Goal: Communication & Community: Share content

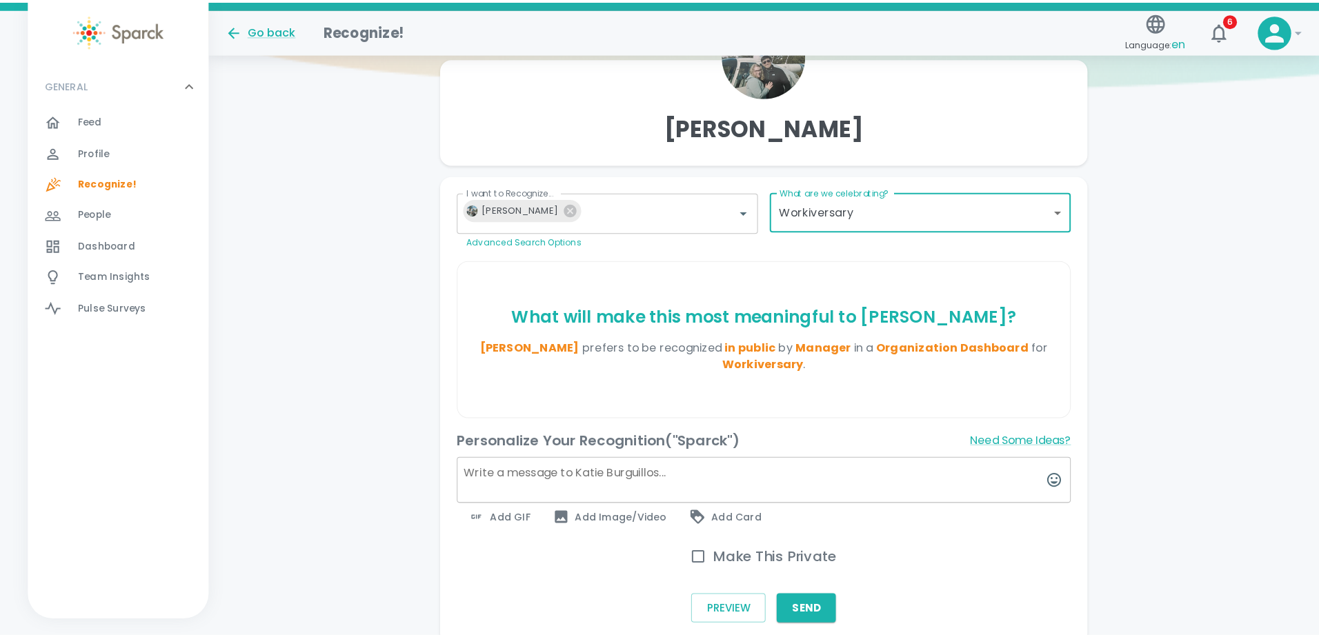
scroll to position [212, 0]
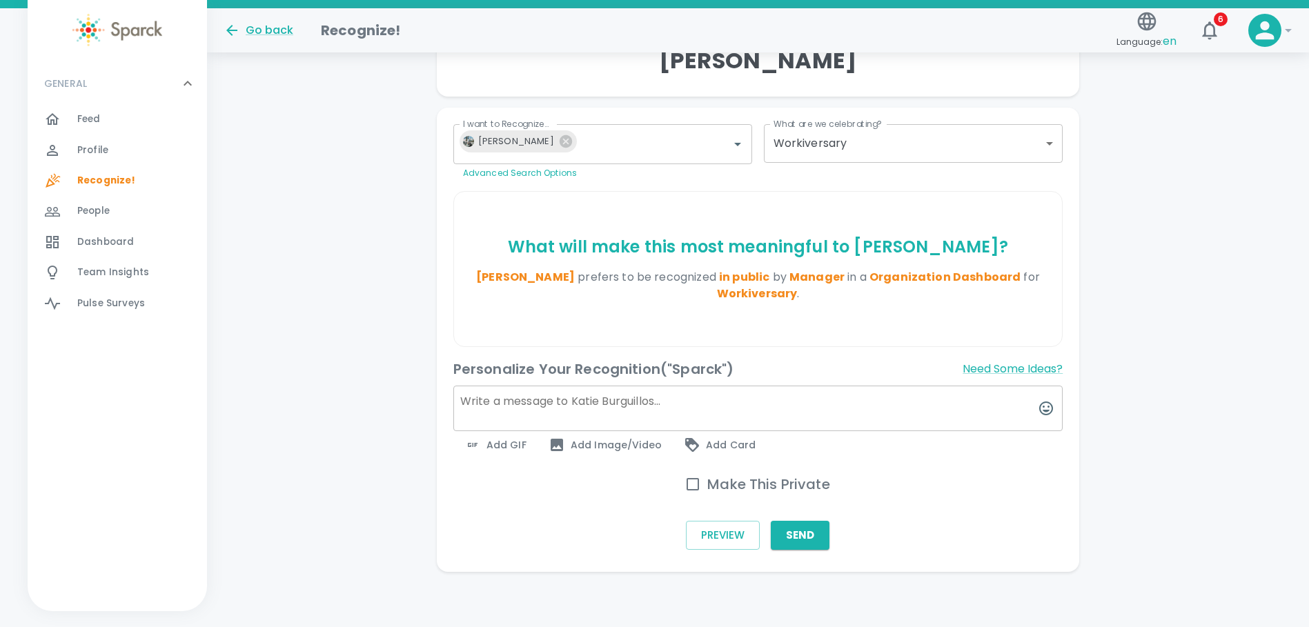
click at [475, 398] on textarea at bounding box center [758, 409] width 610 height 46
paste textarea "Congratulations to [PERSON_NAME] on reaching her 6-year milestone at [GEOGRAPHI…"
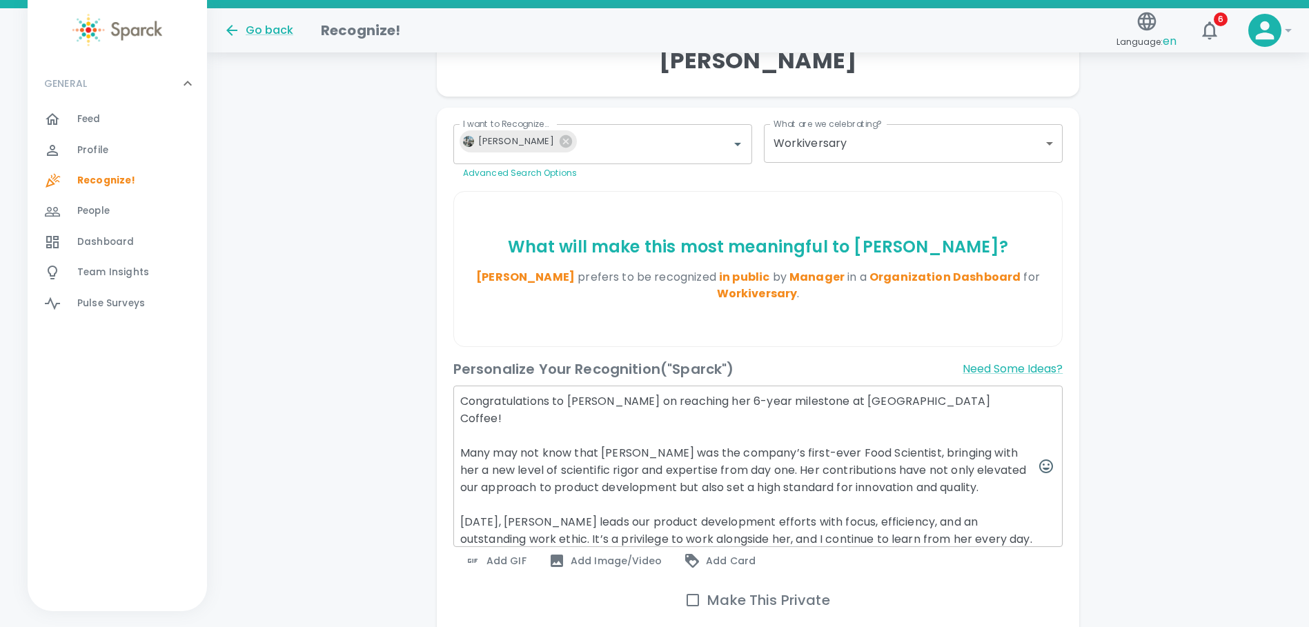
click at [777, 502] on textarea "Congratulations to [PERSON_NAME] on reaching her 6-year milestone at [GEOGRAPHI…" at bounding box center [758, 466] width 610 height 161
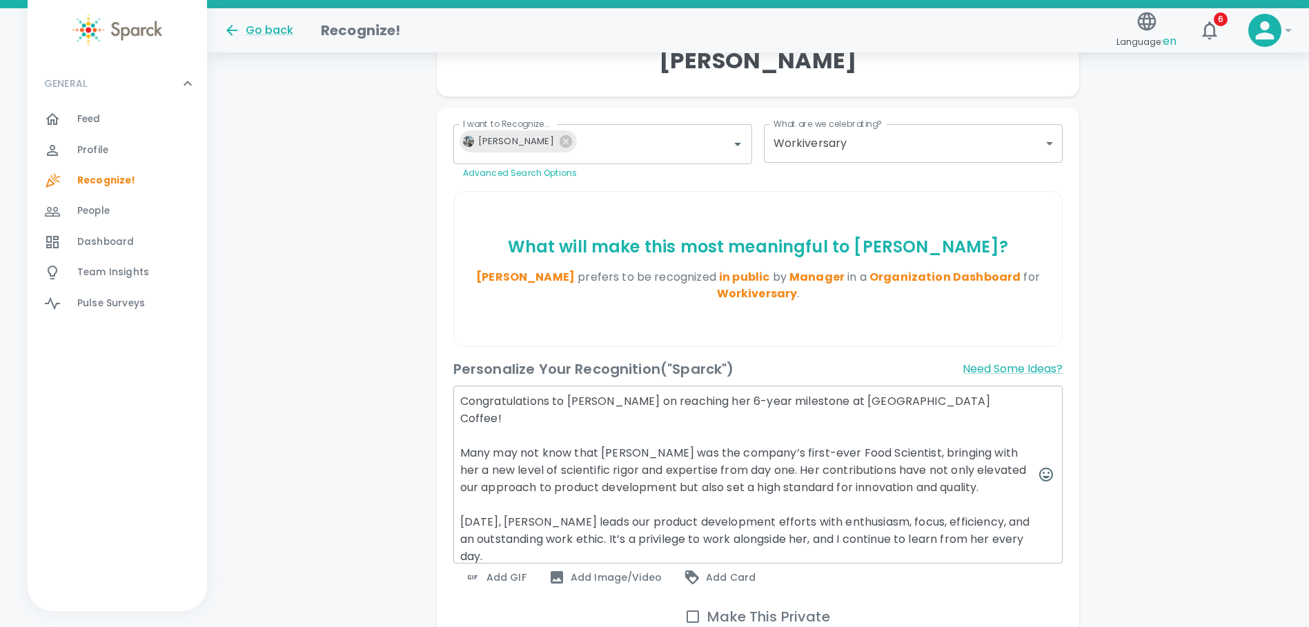
click at [886, 506] on textarea "Congratulations to [PERSON_NAME] on reaching her 6-year milestone at [GEOGRAPHI…" at bounding box center [758, 475] width 610 height 178
click at [850, 499] on textarea "Congratulations to [PERSON_NAME] on reaching her 6-year milestone at [GEOGRAPHI…" at bounding box center [758, 475] width 610 height 178
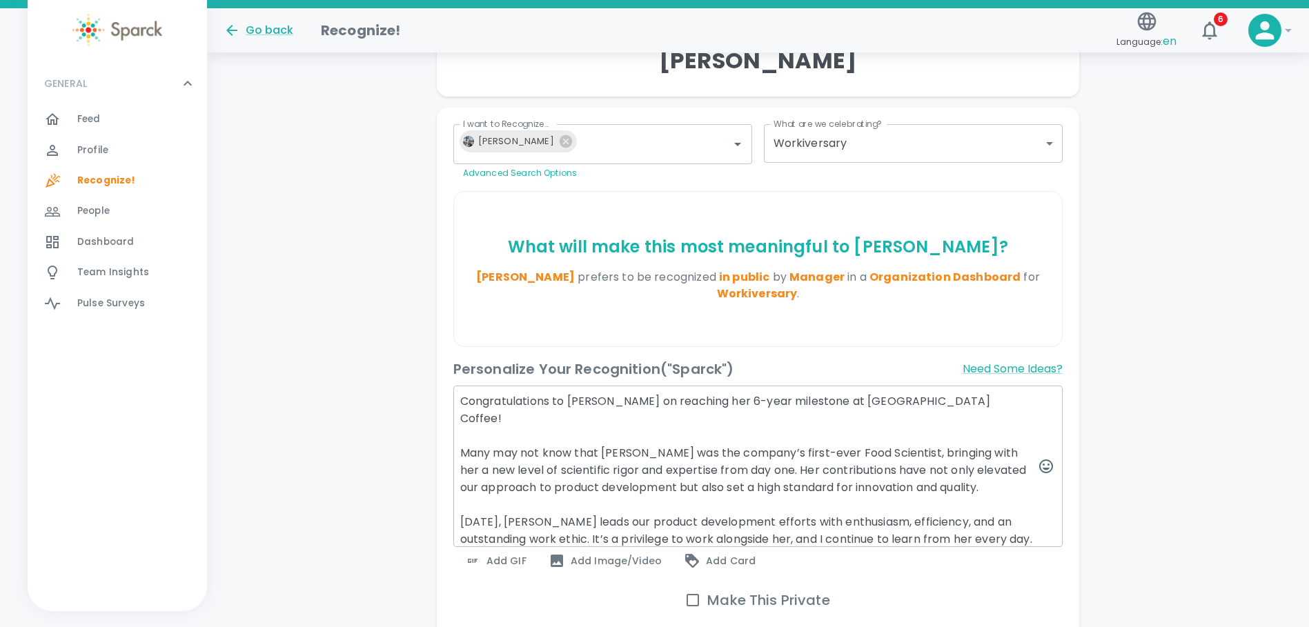
click at [982, 524] on textarea "Congratulations to [PERSON_NAME] on reaching her 6-year milestone at [GEOGRAPHI…" at bounding box center [758, 466] width 610 height 161
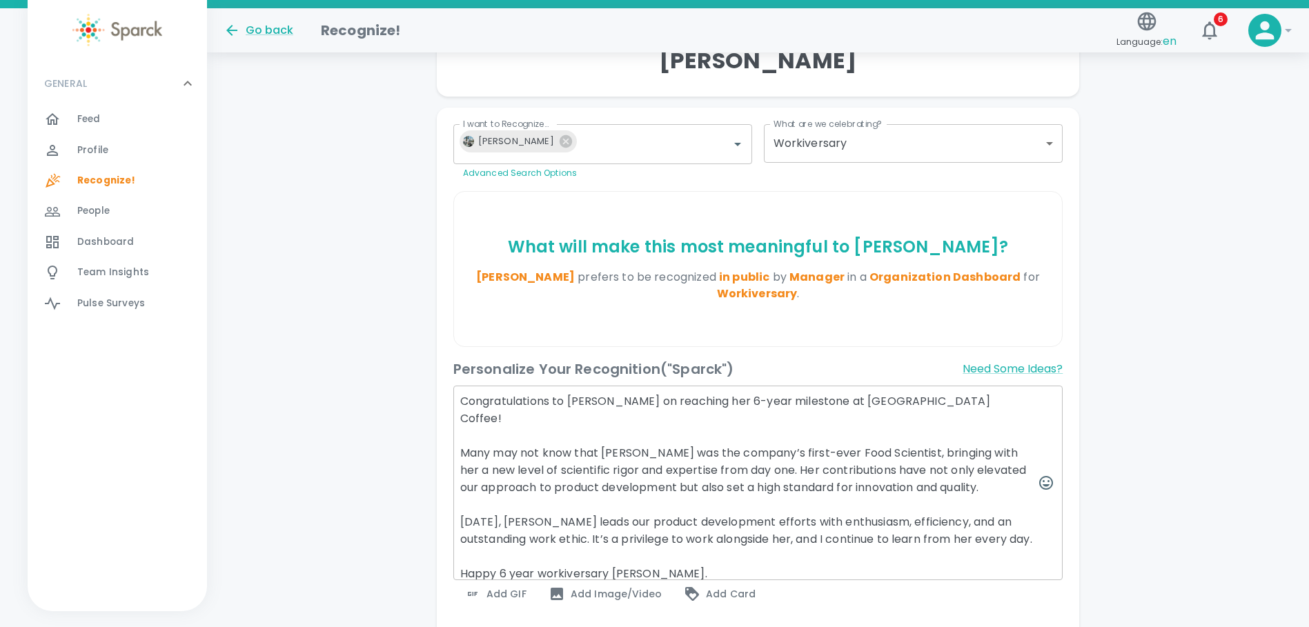
click at [679, 565] on textarea "Congratulations to [PERSON_NAME] on reaching her 6-year milestone at [GEOGRAPHI…" at bounding box center [758, 483] width 610 height 195
type textarea "Congratulations to [PERSON_NAME] on reaching her 6-year milestone at [GEOGRAPHI…"
click at [499, 597] on span "Add GIF" at bounding box center [495, 594] width 62 height 17
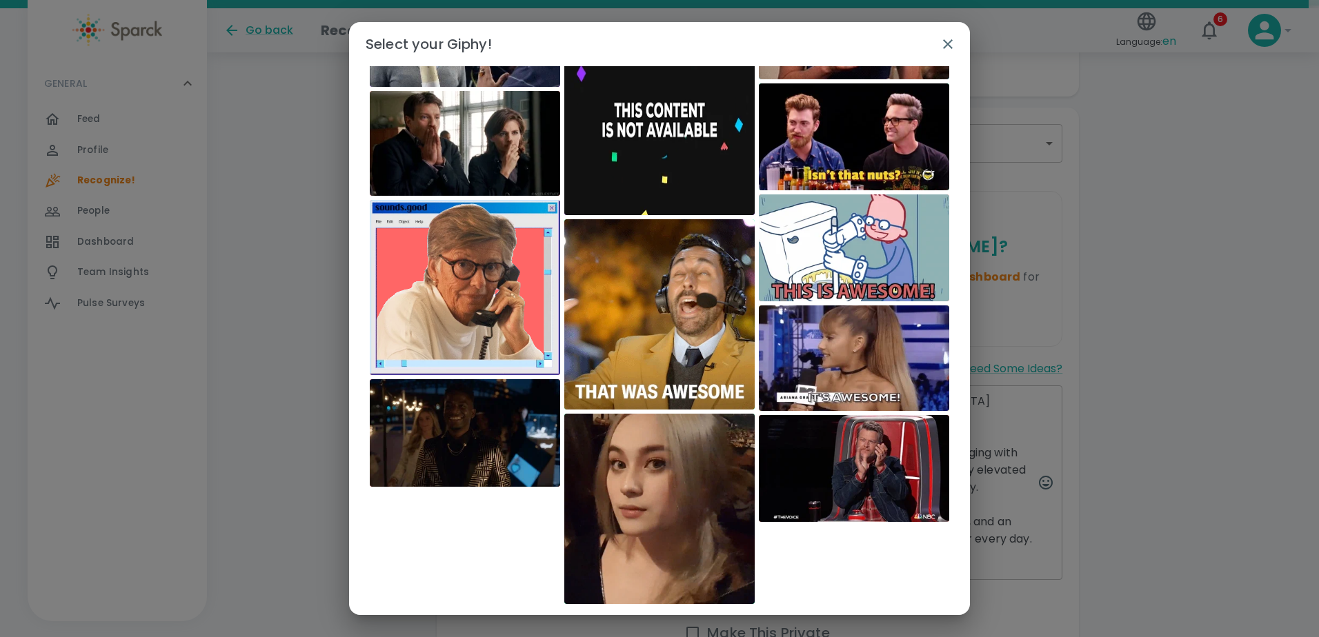
scroll to position [3553, 0]
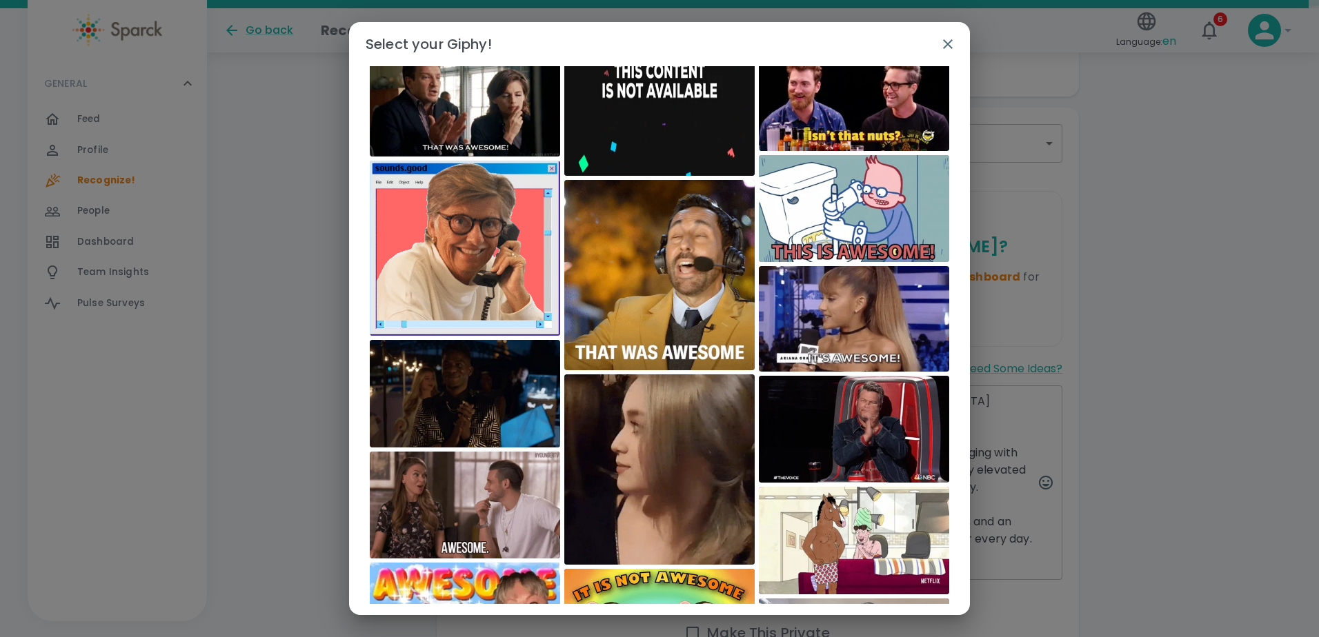
click at [959, 596] on div "​" at bounding box center [659, 335] width 621 height 538
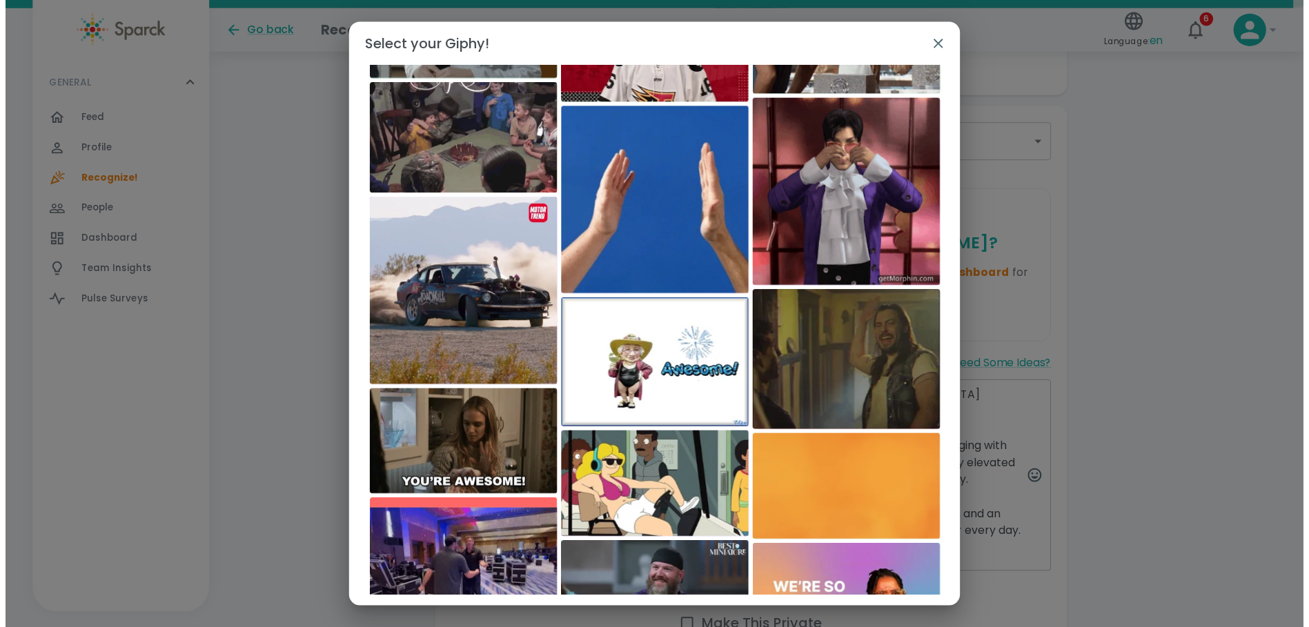
scroll to position [18307, 0]
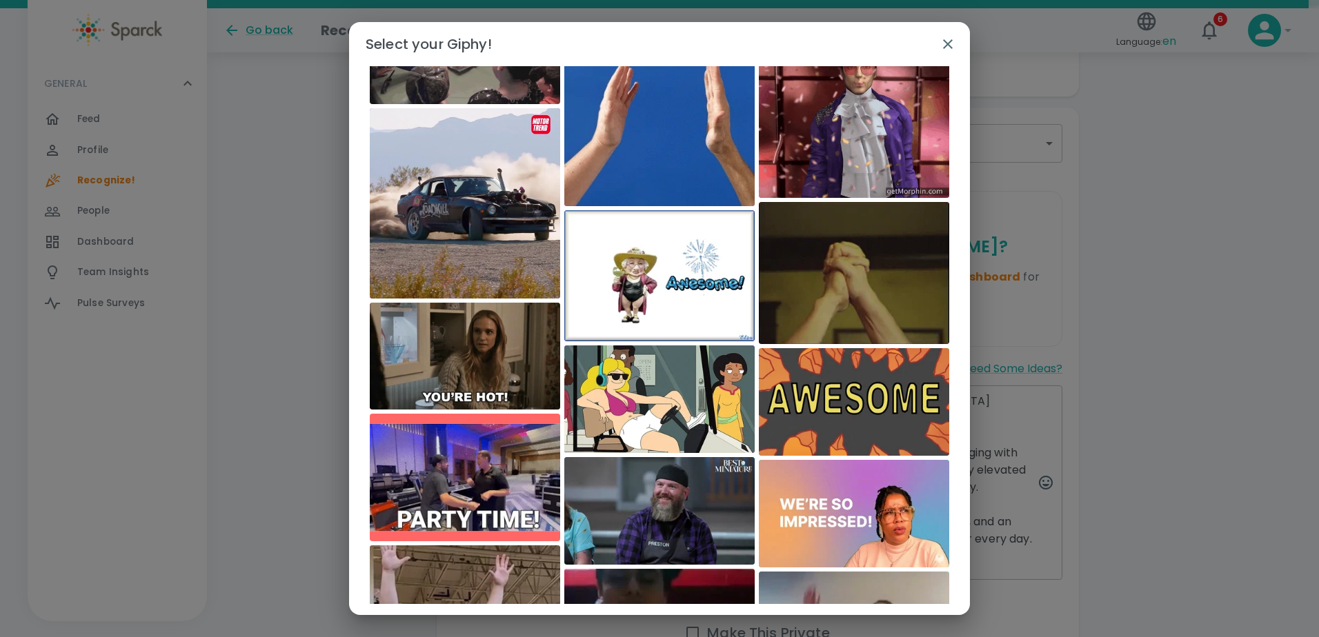
click at [942, 43] on icon "button" at bounding box center [947, 44] width 17 height 17
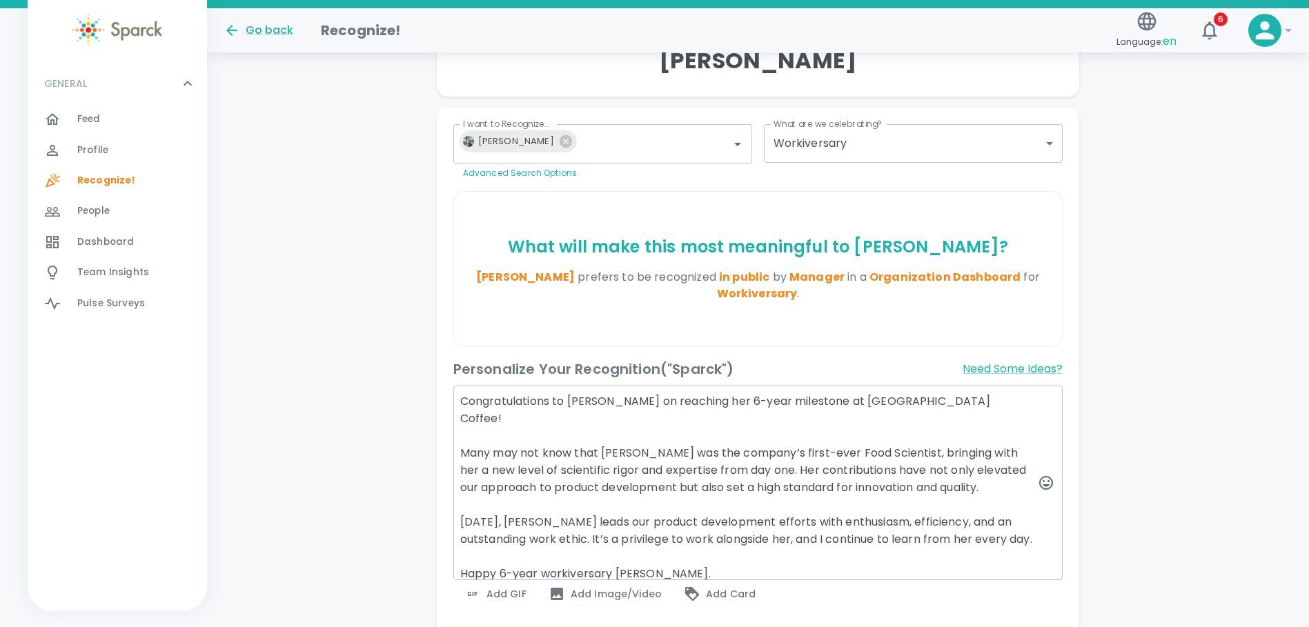
click at [604, 595] on span "Add Image/Video" at bounding box center [604, 594] width 113 height 17
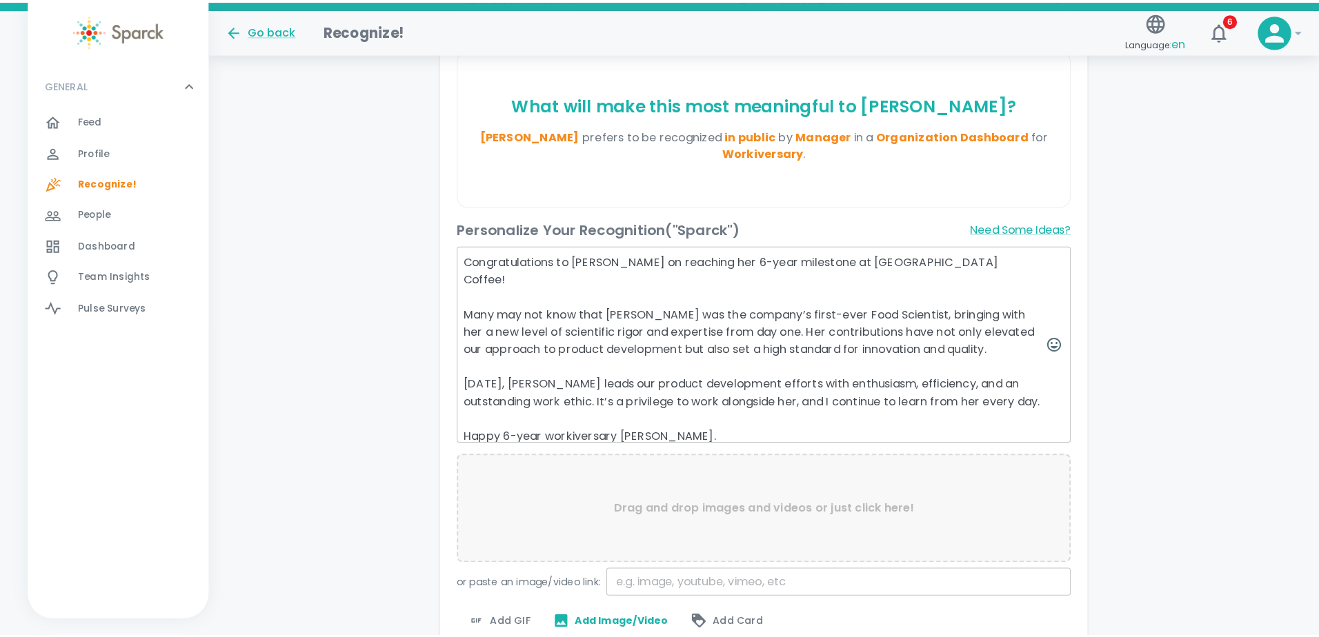
scroll to position [359, 0]
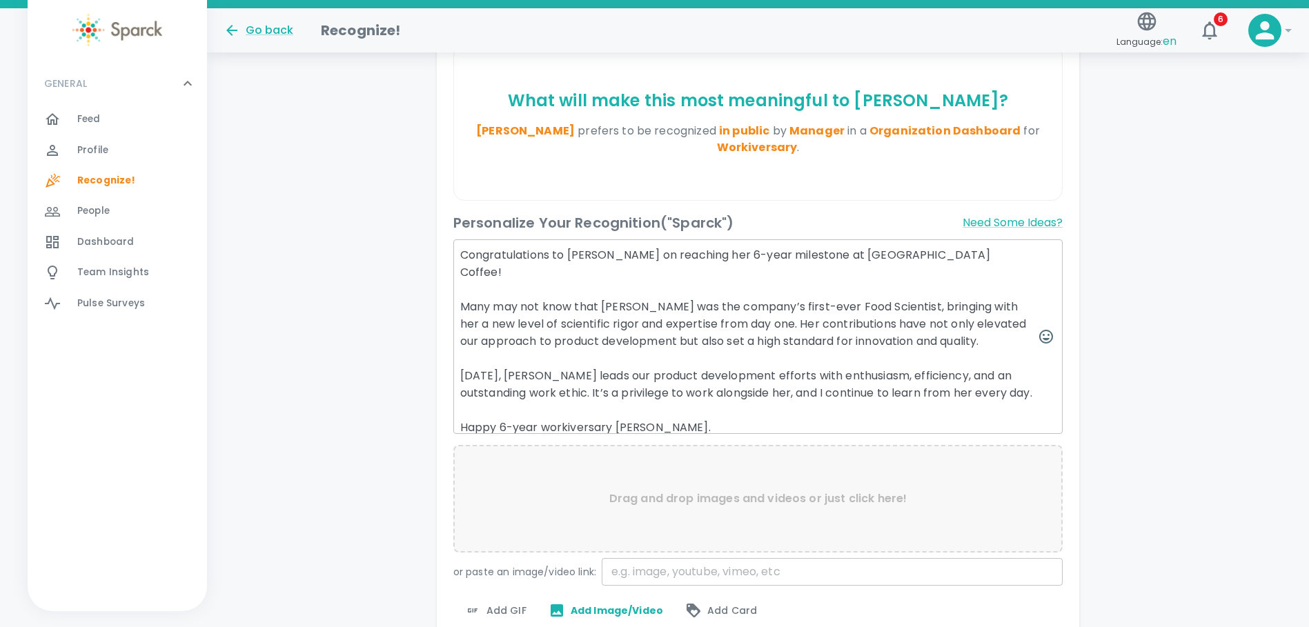
click at [503, 609] on span "Add GIF" at bounding box center [495, 610] width 62 height 17
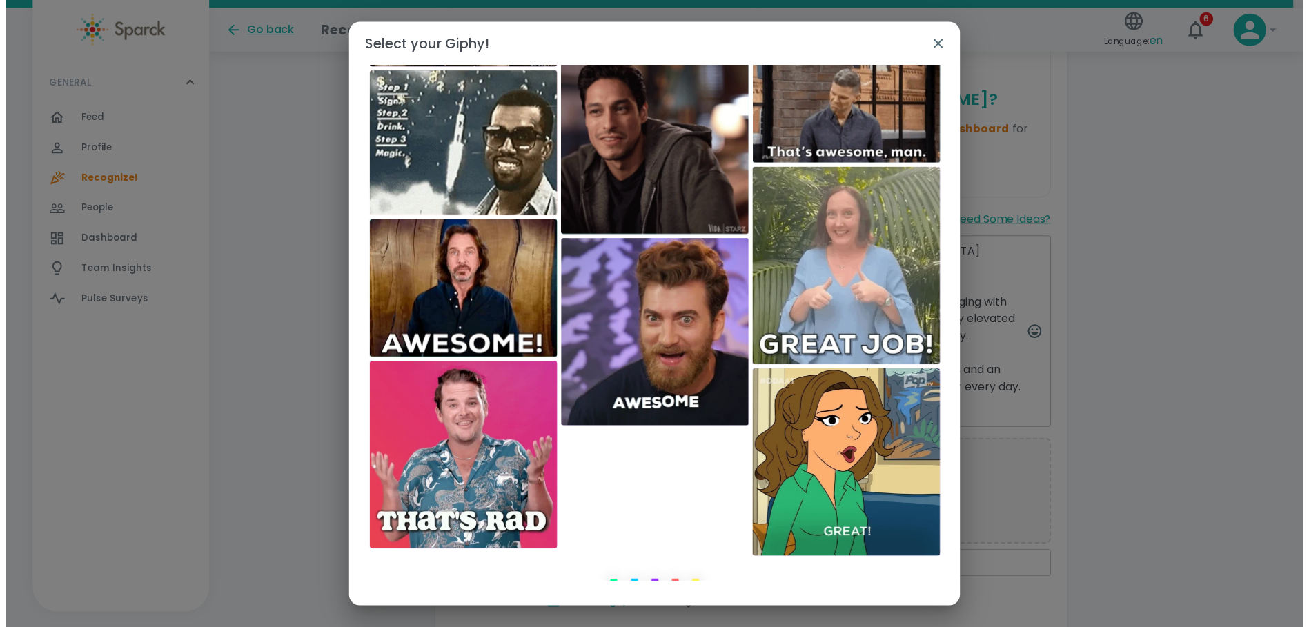
scroll to position [1749, 0]
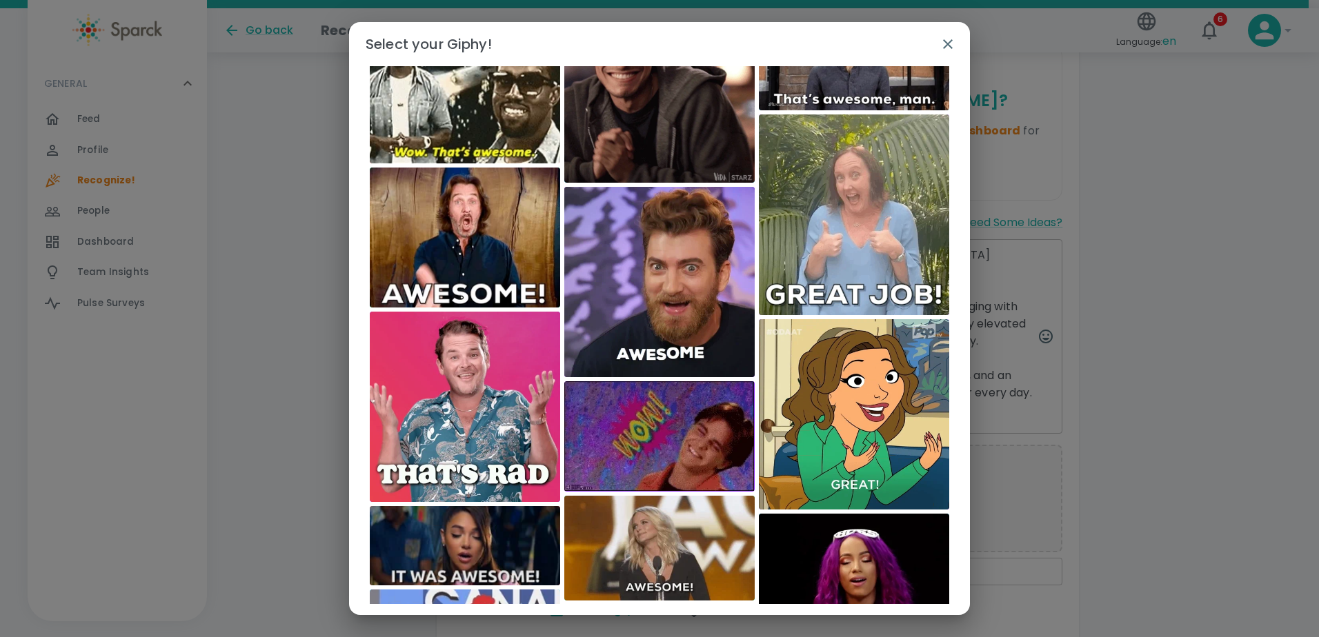
click at [944, 45] on icon "button" at bounding box center [947, 44] width 17 height 17
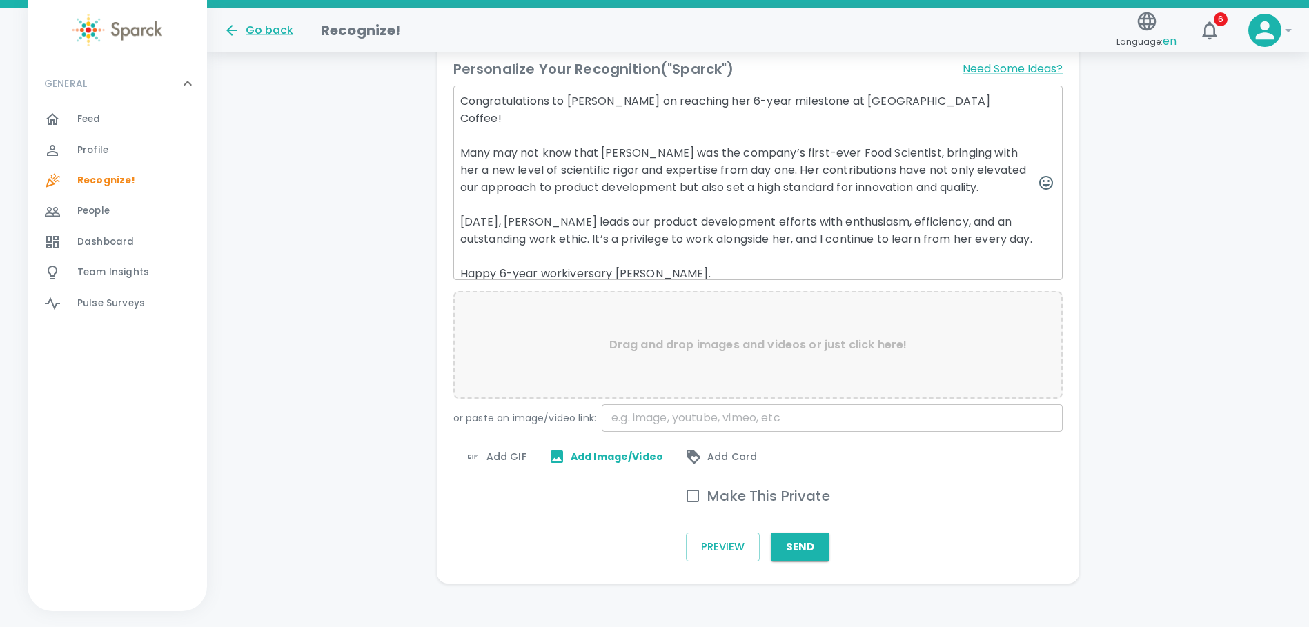
scroll to position [524, 0]
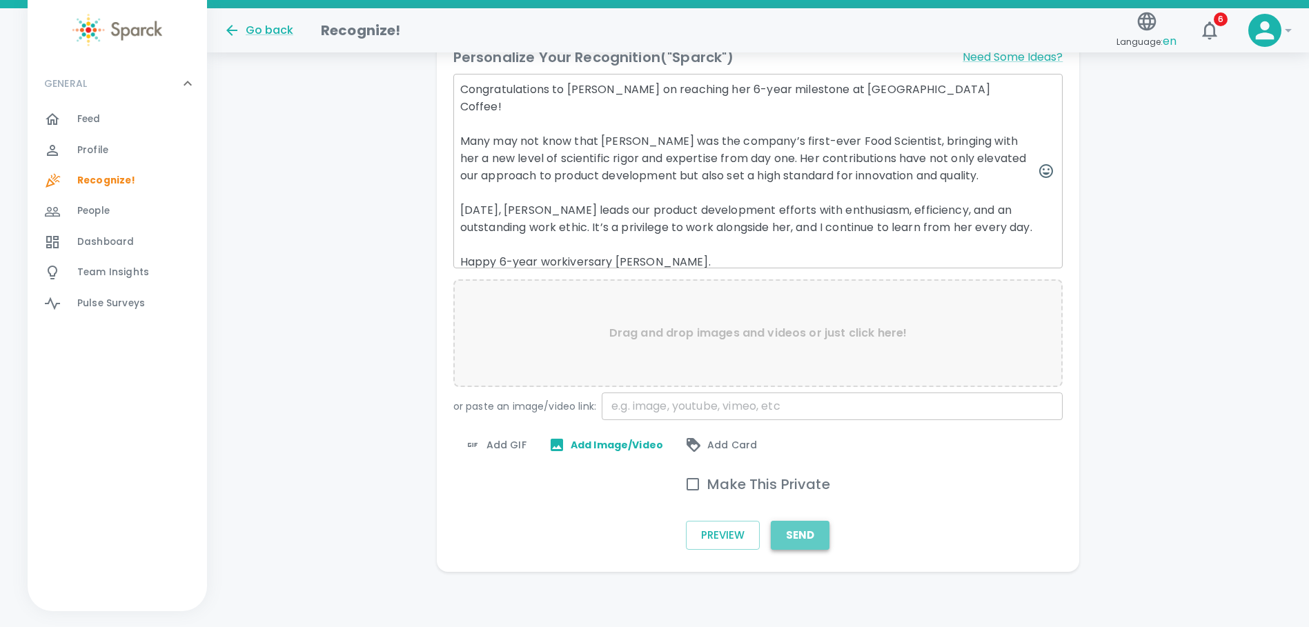
click at [795, 535] on button "Send" at bounding box center [799, 535] width 59 height 29
